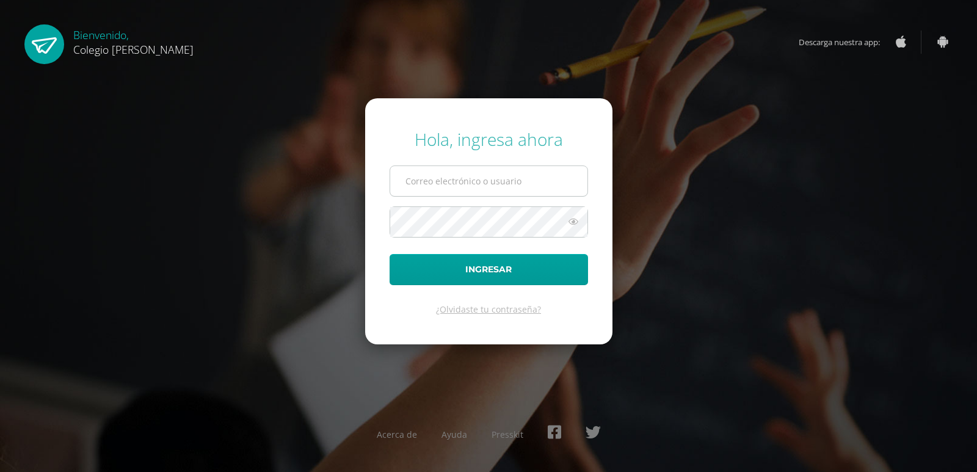
click at [435, 195] on input "text" at bounding box center [488, 181] width 197 height 30
click at [433, 189] on input "text" at bounding box center [488, 181] width 197 height 30
click at [433, 181] on input "text" at bounding box center [488, 181] width 197 height 30
click at [433, 182] on input "text" at bounding box center [488, 181] width 197 height 30
click at [432, 180] on input "text" at bounding box center [488, 181] width 197 height 30
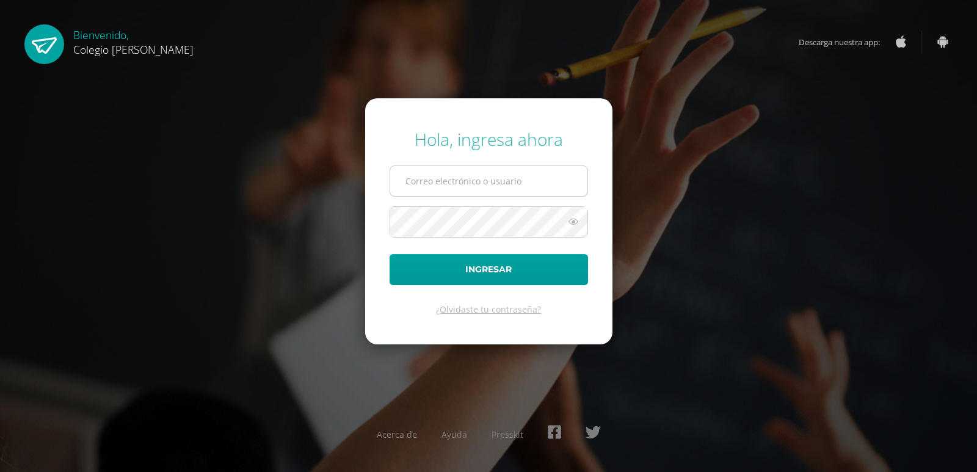
click at [432, 180] on input "text" at bounding box center [488, 181] width 197 height 30
type input "COS00034@osoriosandoval.edu.gt"
click at [432, 180] on input "COS00034@osoriosandoval.edu.gt" at bounding box center [488, 181] width 197 height 30
click at [437, 184] on input "COS00034@osoriosandoval.edu.gt" at bounding box center [488, 181] width 197 height 30
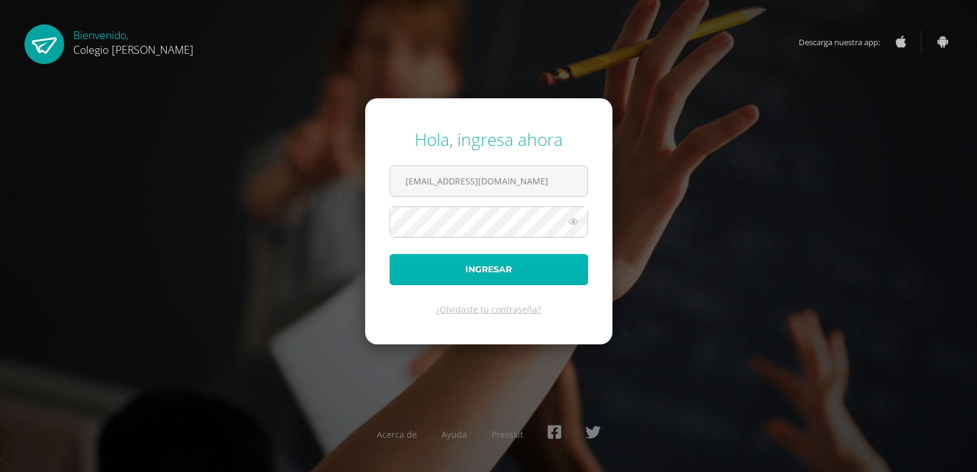
click at [418, 266] on button "Ingresar" at bounding box center [489, 269] width 199 height 31
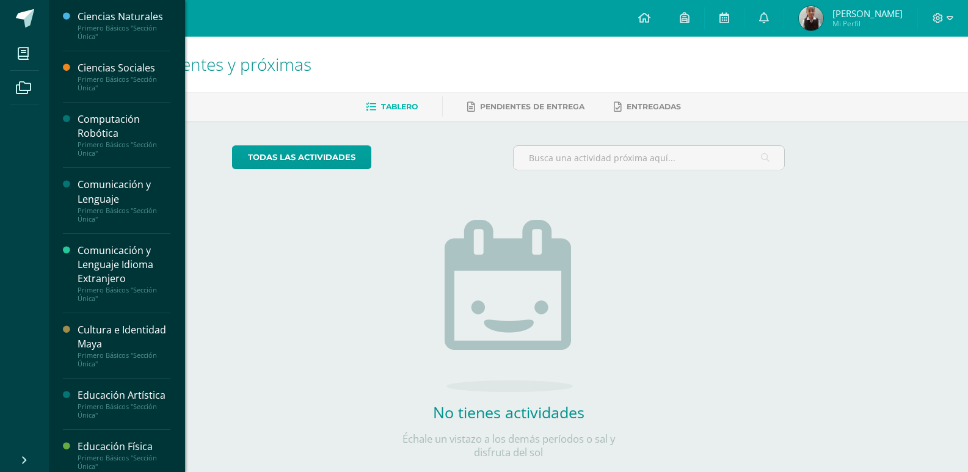
click at [113, 139] on div "Computación Robótica" at bounding box center [124, 126] width 93 height 28
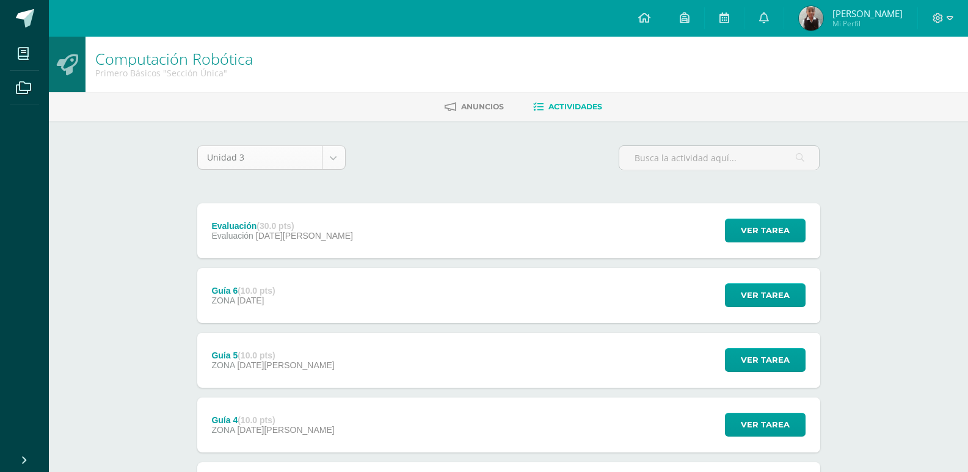
click at [207, 153] on body "Mis cursos Archivos Cerrar panel Ciencias Naturales Primero Básicos "Sección Ún…" at bounding box center [484, 396] width 968 height 793
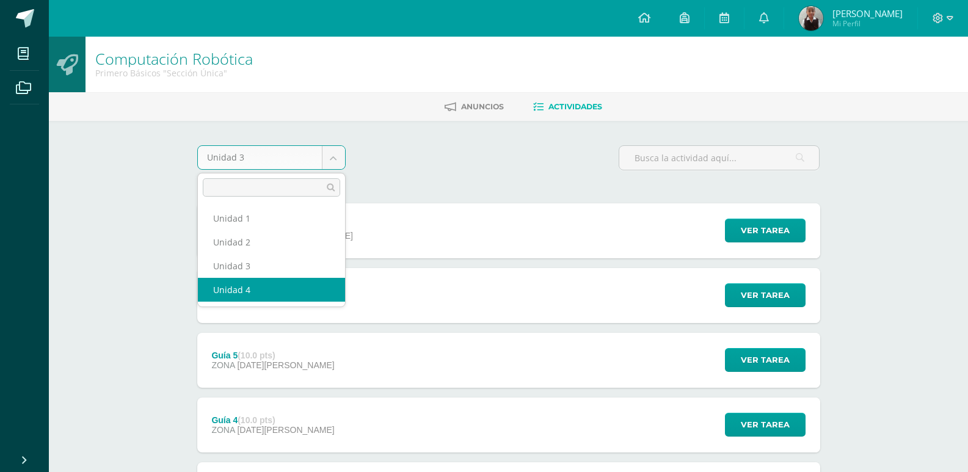
select select "Unidad 4"
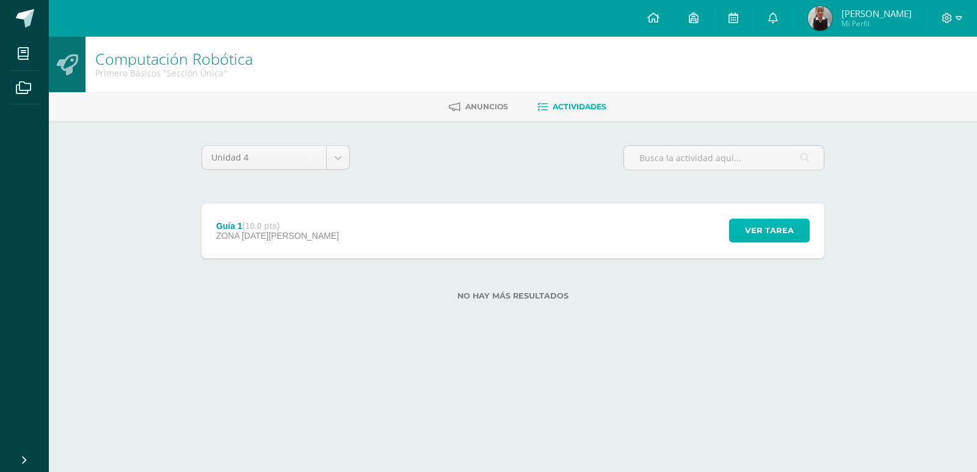
click at [737, 233] on button "Ver tarea" at bounding box center [769, 231] width 81 height 24
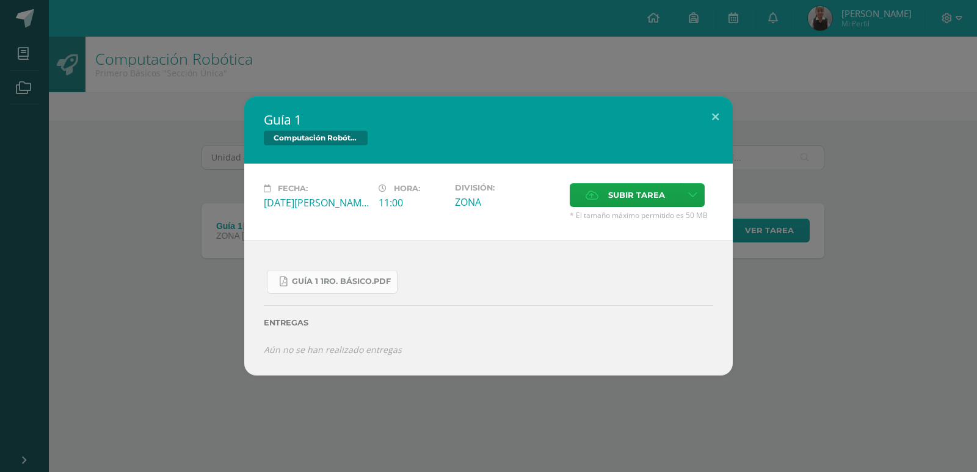
click at [340, 280] on span "Guía 1 1ro. Básico.pdf" at bounding box center [341, 282] width 99 height 10
